Goal: Task Accomplishment & Management: Manage account settings

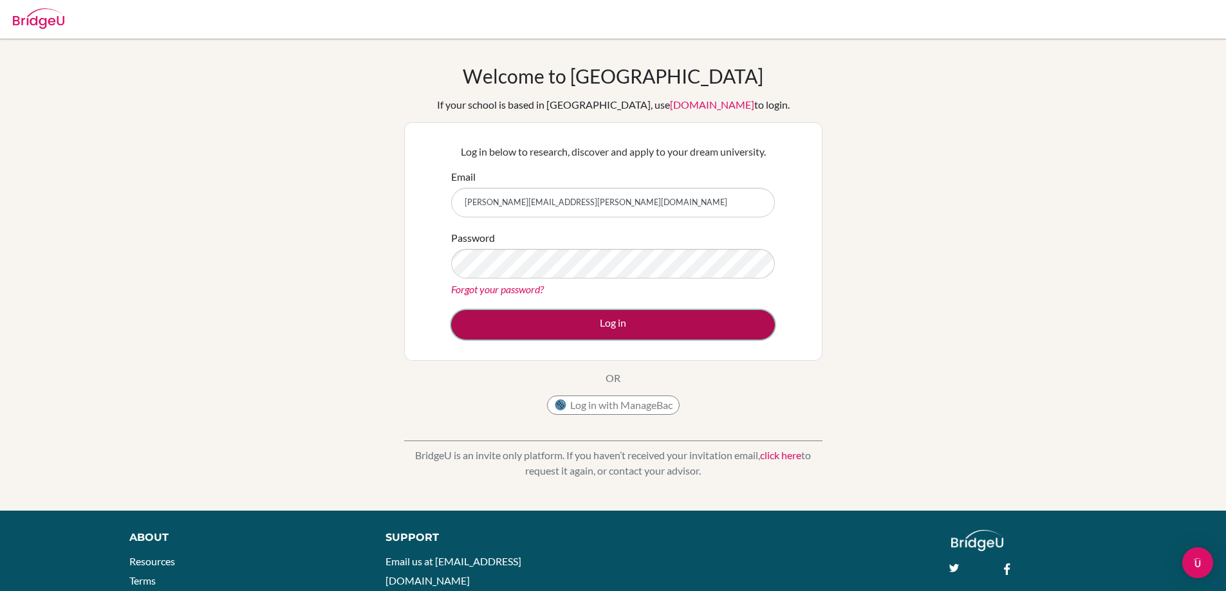
click at [697, 333] on button "Log in" at bounding box center [613, 325] width 324 height 30
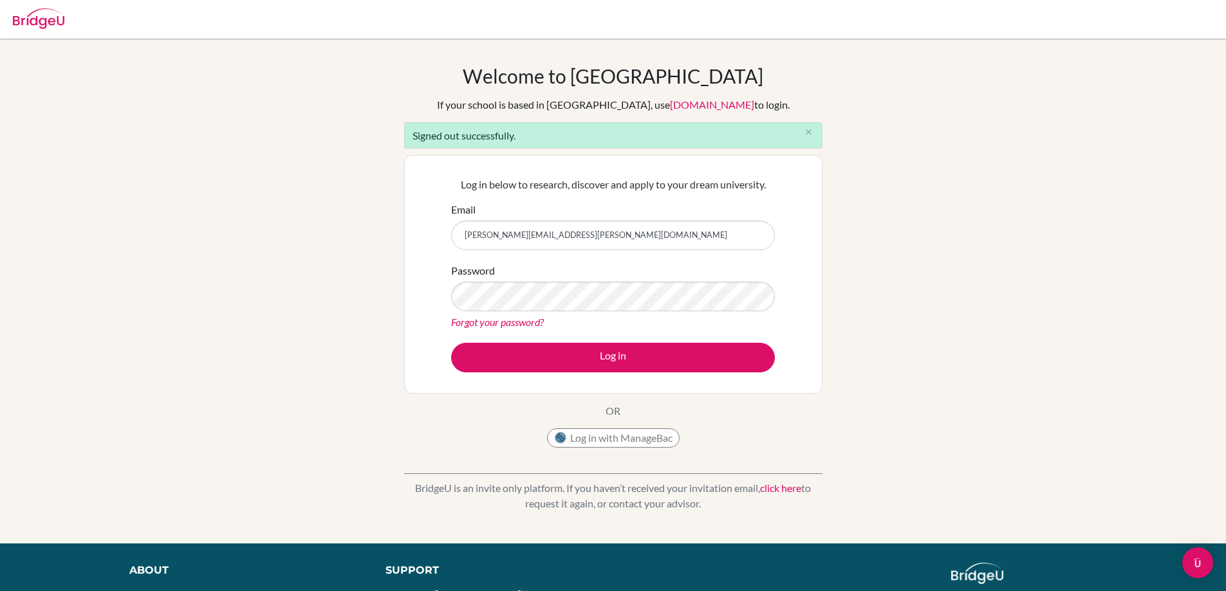
click at [623, 250] on form "Email [PERSON_NAME][EMAIL_ADDRESS][PERSON_NAME][DOMAIN_NAME] Password Forgot yo…" at bounding box center [613, 287] width 324 height 170
click at [632, 236] on input "[PERSON_NAME][EMAIL_ADDRESS][PERSON_NAME][DOMAIN_NAME]" at bounding box center [613, 236] width 324 height 30
type input "[EMAIL_ADDRESS][DOMAIN_NAME]"
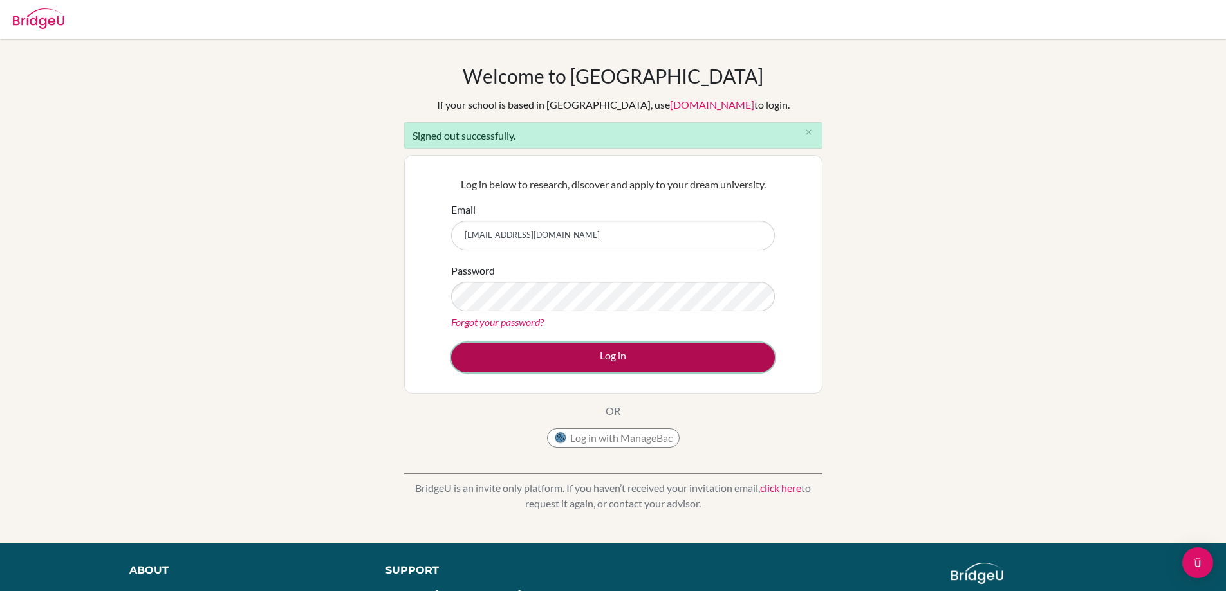
click at [639, 359] on button "Log in" at bounding box center [613, 358] width 324 height 30
